Goal: Task Accomplishment & Management: Use online tool/utility

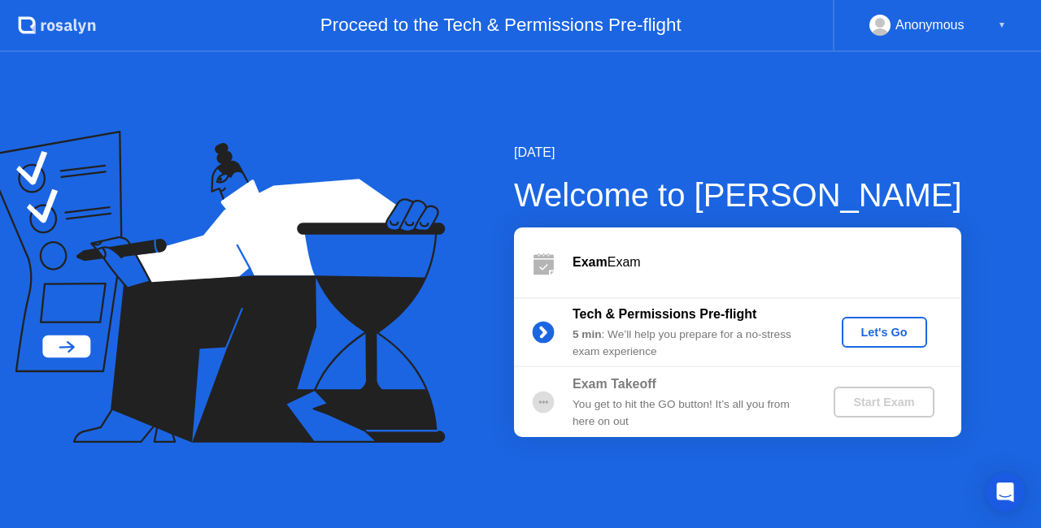
click at [875, 333] on div "Let's Go" at bounding box center [884, 332] width 72 height 13
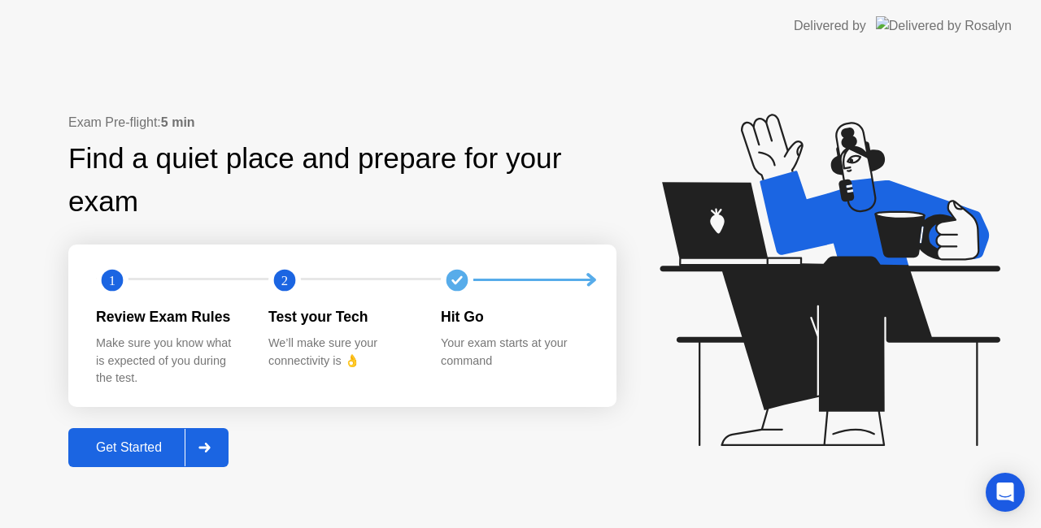
click at [189, 424] on div "Exam Pre-flight: 5 min Find a quiet place and prepare for your exam 1 2 Review …" at bounding box center [342, 290] width 548 height 354
click at [200, 433] on div at bounding box center [204, 447] width 39 height 37
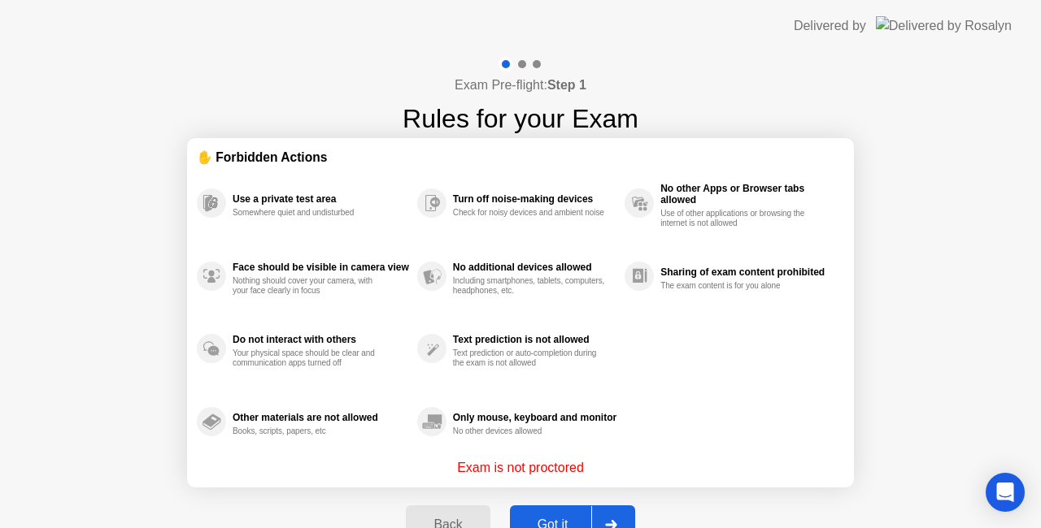
click at [551, 518] on div "Got it" at bounding box center [553, 525] width 76 height 15
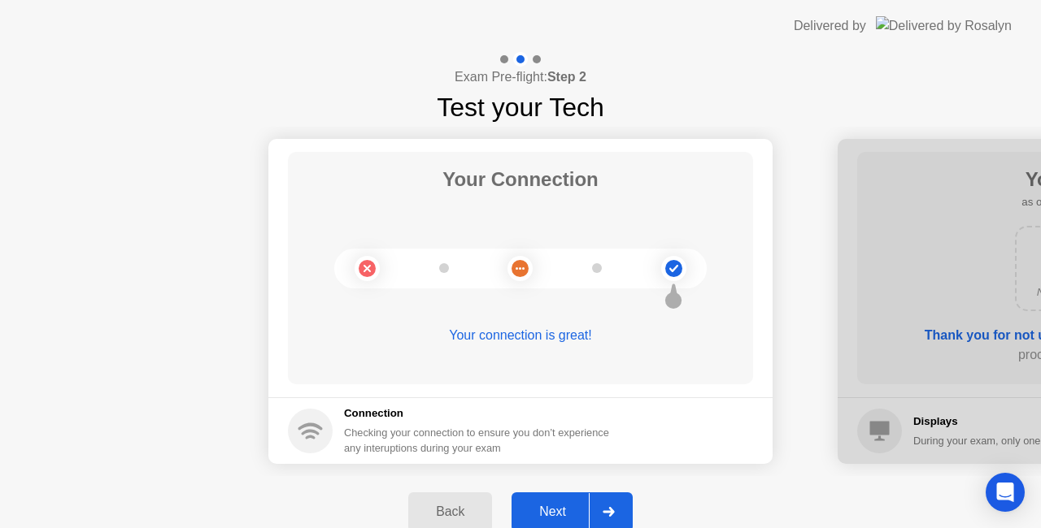
click at [587, 512] on div "Next" at bounding box center [552, 512] width 72 height 15
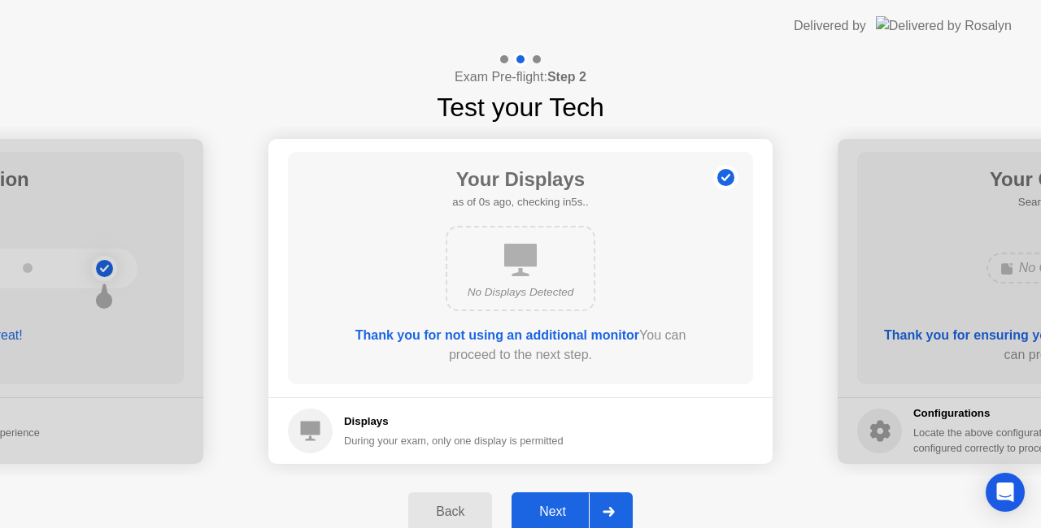
click at [587, 512] on div "Next" at bounding box center [552, 512] width 72 height 15
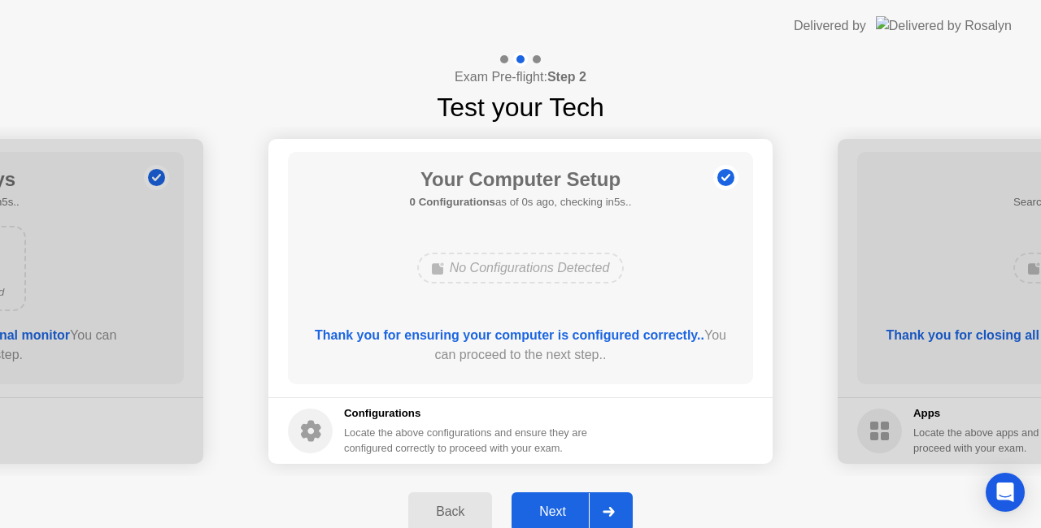
click at [587, 512] on div "Next" at bounding box center [552, 512] width 72 height 15
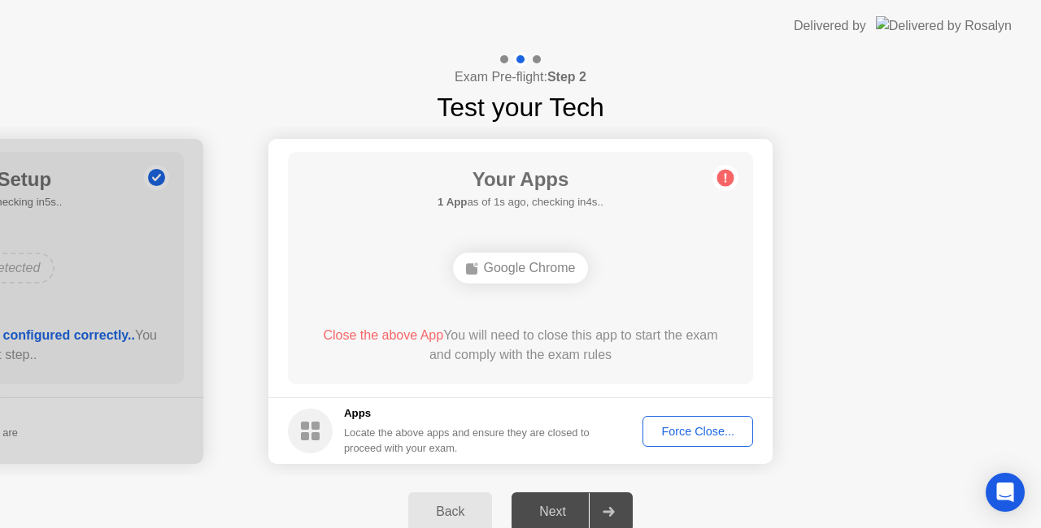
click at [702, 425] on div "Force Close..." at bounding box center [697, 431] width 99 height 13
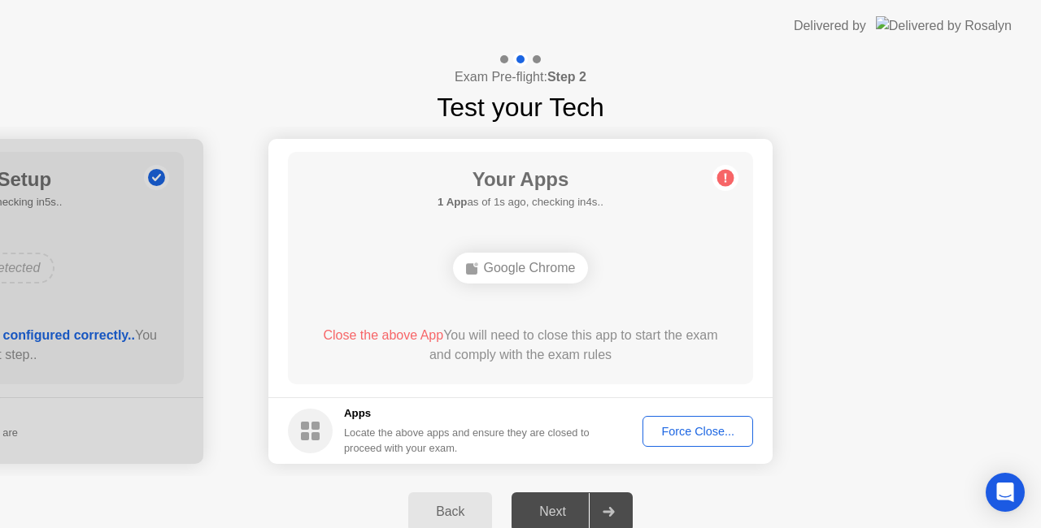
click at [709, 432] on div "Force Close..." at bounding box center [697, 431] width 99 height 13
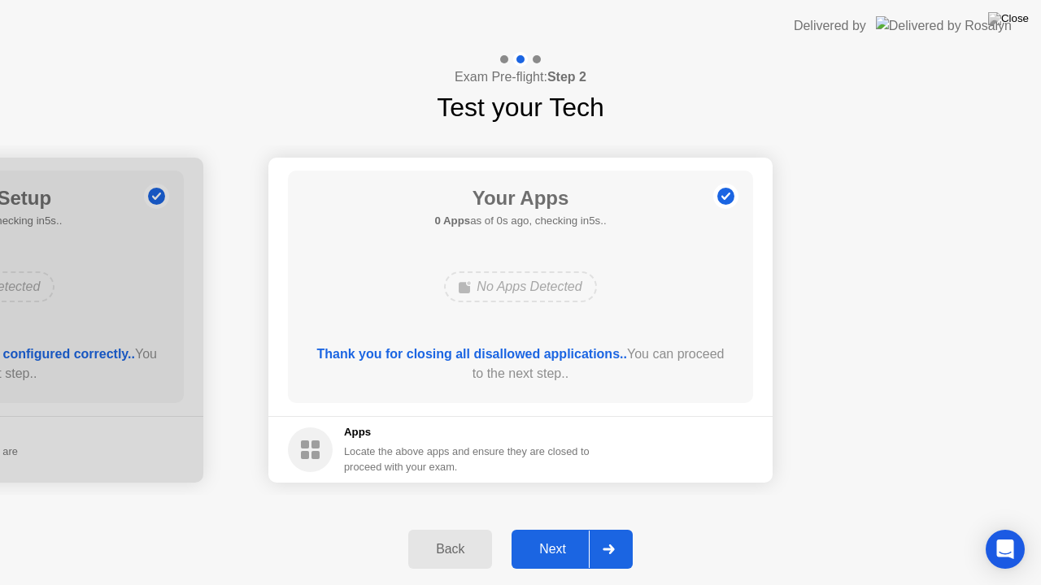
click at [593, 528] on div at bounding box center [608, 549] width 39 height 37
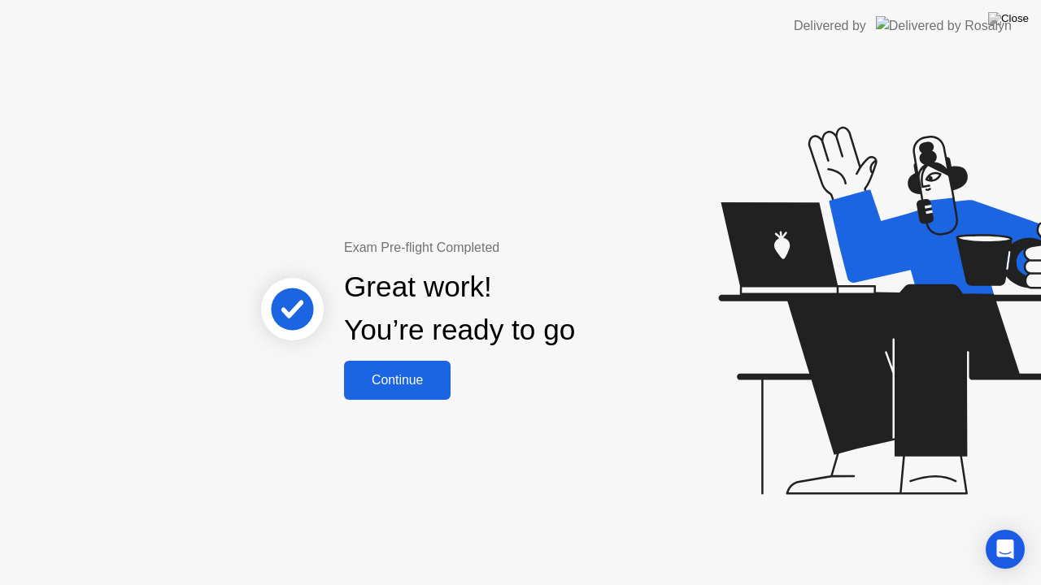
click at [436, 367] on button "Continue" at bounding box center [397, 380] width 106 height 39
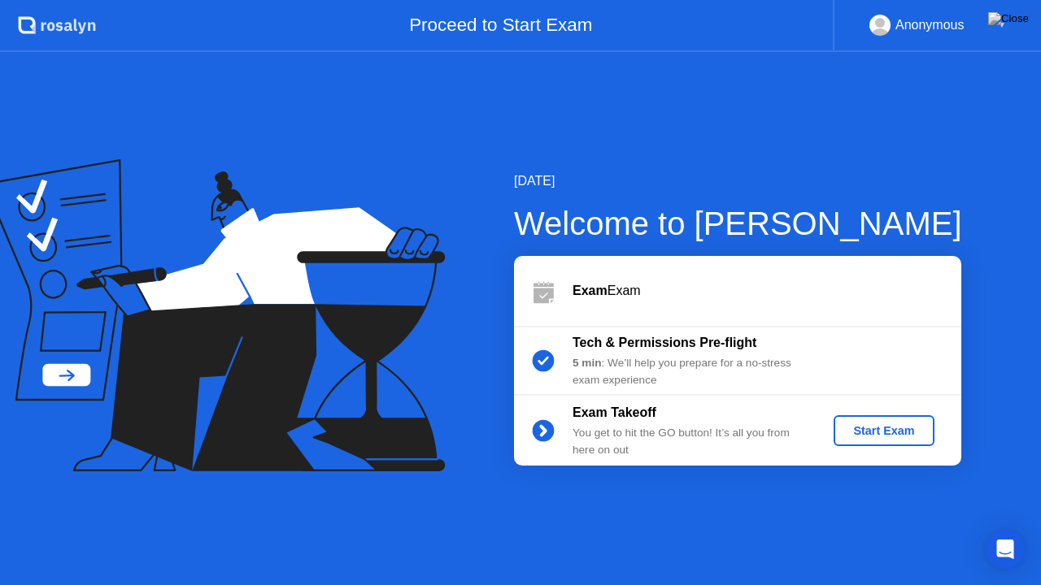
click at [886, 426] on div "Start Exam" at bounding box center [883, 430] width 87 height 13
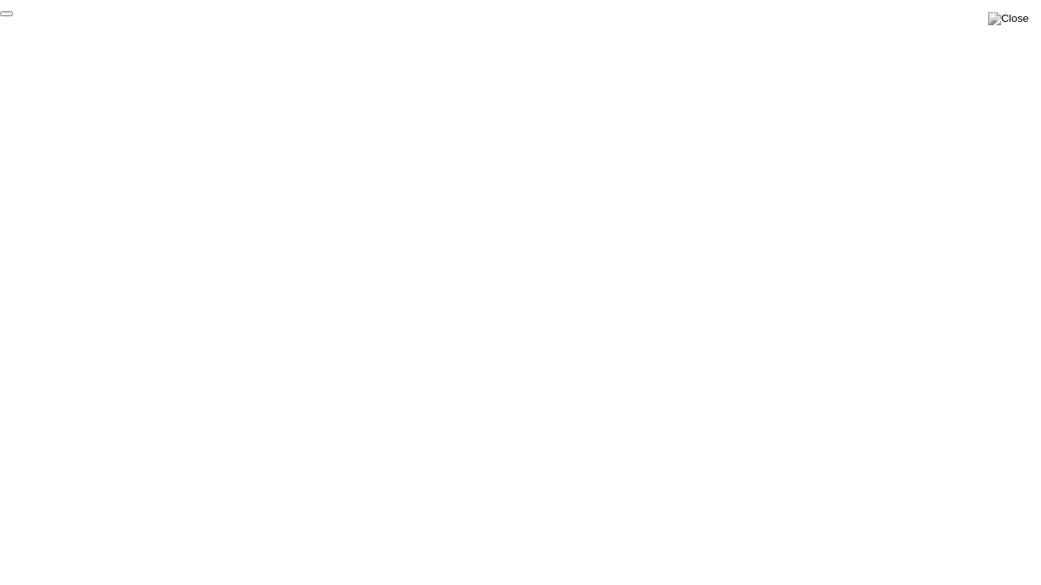
click div "End Proctoring Session"
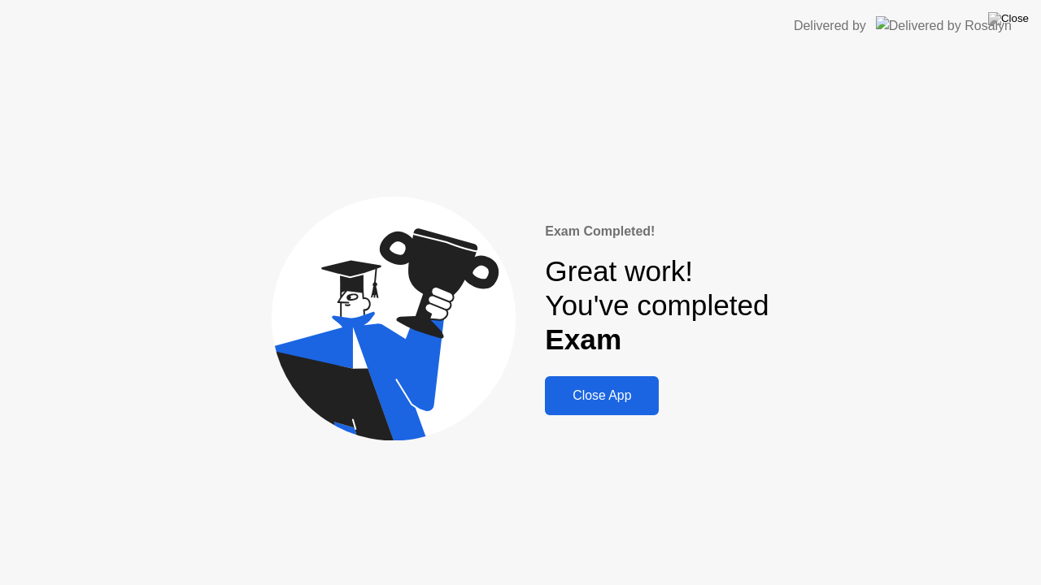
click at [628, 398] on div "Close App" at bounding box center [602, 396] width 104 height 15
